Goal: Task Accomplishment & Management: Manage account settings

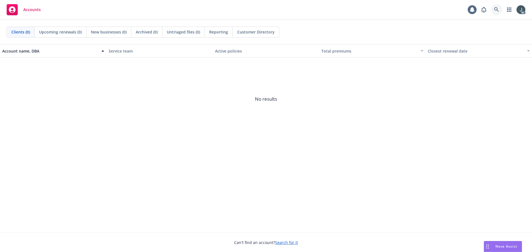
click at [498, 9] on icon at bounding box center [496, 9] width 5 height 5
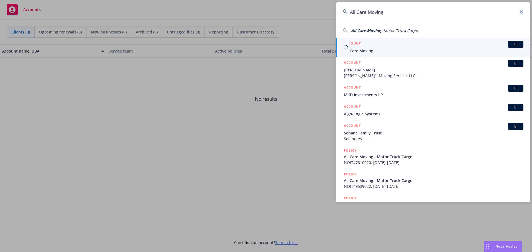
type input "All Care Moving"
click at [385, 47] on div "ACCOUNT BI" at bounding box center [434, 44] width 180 height 7
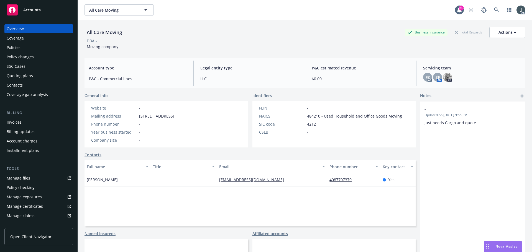
click at [25, 48] on div "Policies" at bounding box center [39, 47] width 64 height 9
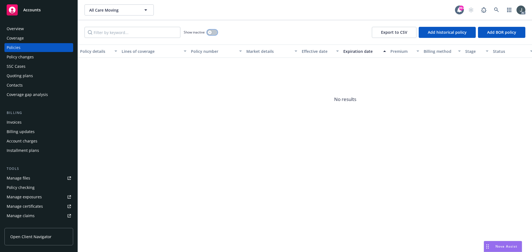
click at [209, 33] on icon "button" at bounding box center [210, 32] width 2 height 2
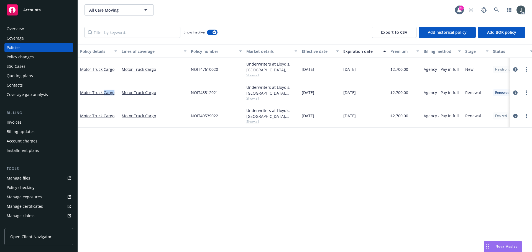
drag, startPoint x: 118, startPoint y: 97, endPoint x: 103, endPoint y: 98, distance: 14.4
click at [103, 98] on div "Motor Truck Cargo" at bounding box center [99, 92] width 42 height 23
copy link "Cargo"
click at [27, 181] on div "Manage files" at bounding box center [19, 178] width 24 height 9
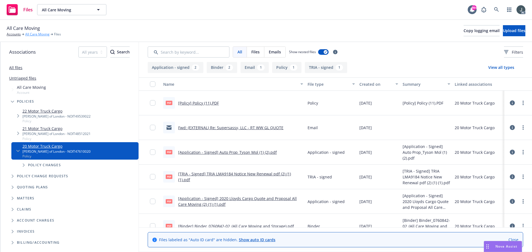
click at [37, 37] on link "All Care Moving" at bounding box center [37, 34] width 24 height 5
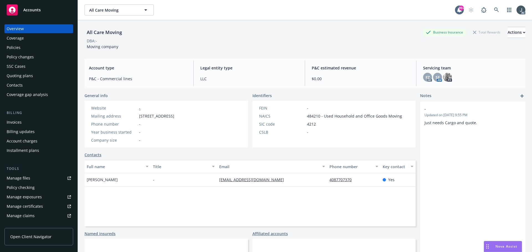
click at [18, 180] on div "Manage files" at bounding box center [19, 178] width 24 height 9
click at [35, 75] on div "Quoting plans" at bounding box center [39, 75] width 64 height 9
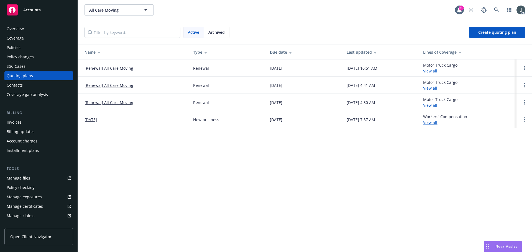
click at [217, 34] on span "Archived" at bounding box center [216, 32] width 16 height 6
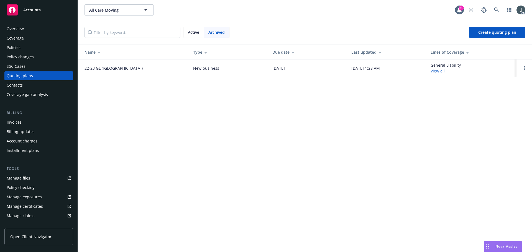
click at [221, 32] on span "Archived" at bounding box center [216, 32] width 16 height 6
click at [203, 32] on div "Active" at bounding box center [193, 32] width 21 height 11
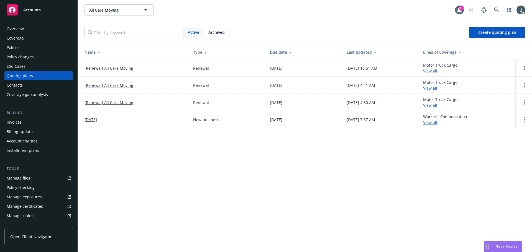
click at [95, 68] on link "[Renewal] All Care Moving" at bounding box center [109, 68] width 49 height 6
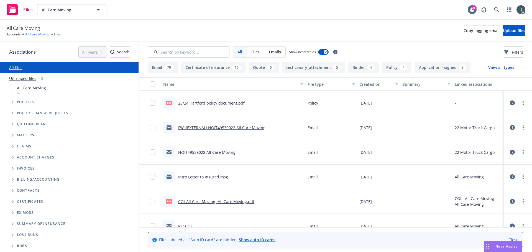
click at [42, 34] on link "All Care Moving" at bounding box center [37, 34] width 24 height 5
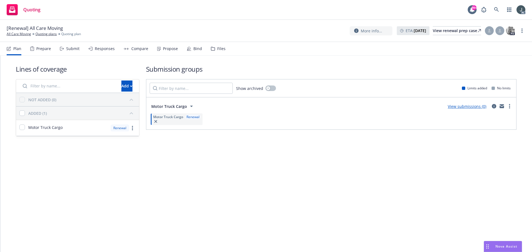
click at [212, 50] on icon at bounding box center [213, 49] width 4 height 4
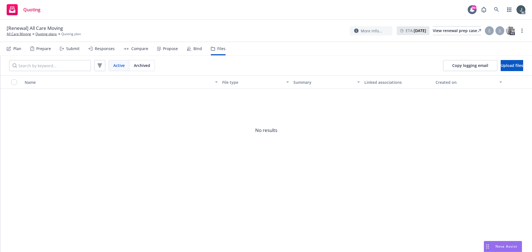
click at [150, 66] on span "Archived" at bounding box center [142, 66] width 16 height 6
click at [40, 49] on div "Prepare" at bounding box center [43, 49] width 15 height 4
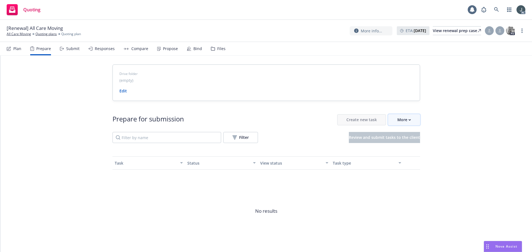
click at [398, 118] on div "More" at bounding box center [404, 120] width 14 height 11
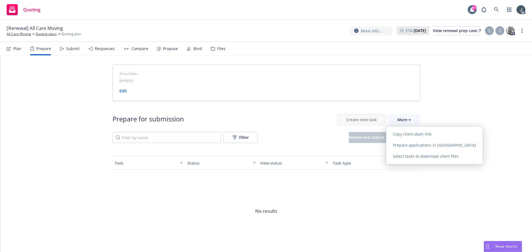
click at [81, 181] on div "Drive folder (empty) Edit Prepare for submission Create new task More Filter Re…" at bounding box center [266, 165] width 532 height 219
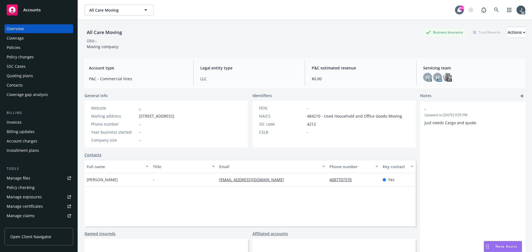
click at [23, 77] on div "Quoting plans" at bounding box center [20, 75] width 26 height 9
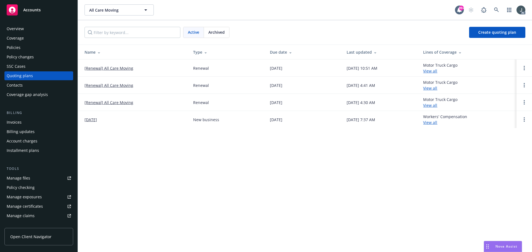
click at [116, 68] on link "[Renewal] All Care Moving" at bounding box center [109, 68] width 49 height 6
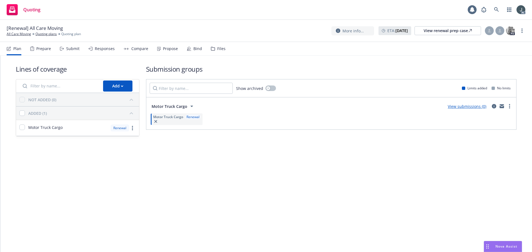
click at [44, 47] on div "Prepare" at bounding box center [43, 49] width 15 height 4
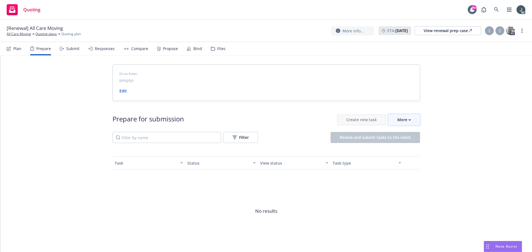
click at [397, 121] on div "More" at bounding box center [404, 120] width 14 height 11
click at [493, 10] on link at bounding box center [496, 9] width 11 height 11
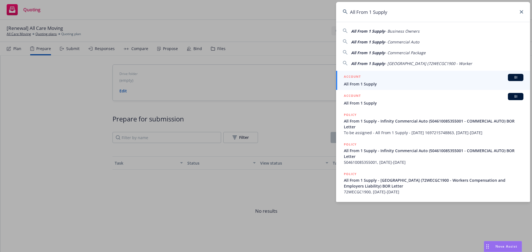
type input "All From 1 Supply"
click at [383, 76] on div "ACCOUNT BI" at bounding box center [434, 77] width 180 height 7
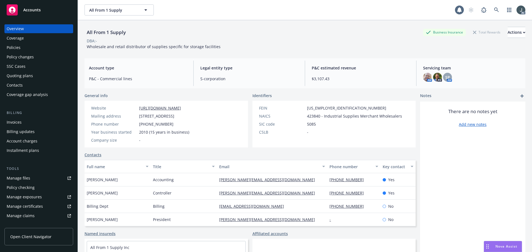
click at [17, 77] on div "Quoting plans" at bounding box center [20, 75] width 26 height 9
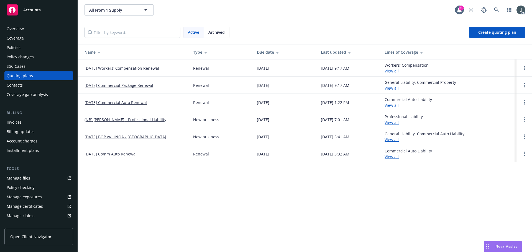
click at [143, 67] on link "12/04/25 Workers' Compensation Renewal" at bounding box center [122, 68] width 75 height 6
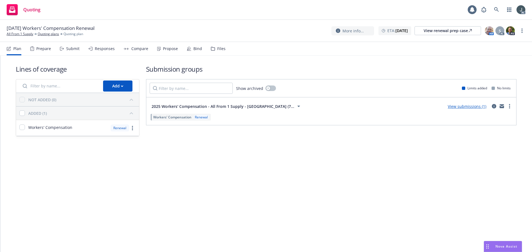
click at [47, 50] on div "Prepare" at bounding box center [43, 49] width 15 height 4
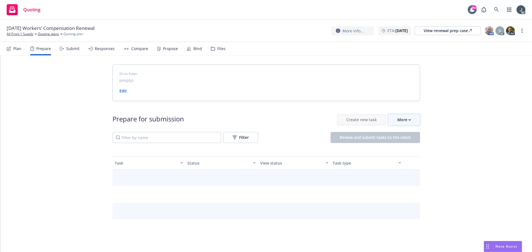
click at [394, 118] on button "More" at bounding box center [404, 119] width 32 height 11
